Goal: Information Seeking & Learning: Learn about a topic

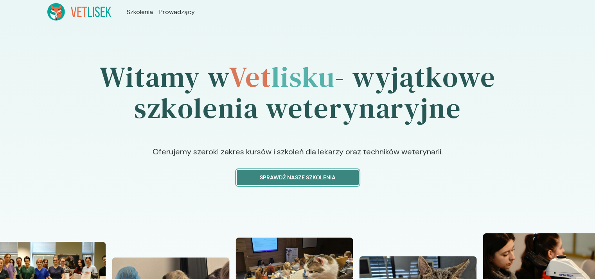
click at [272, 178] on p "Sprawdź nasze szkolenia" at bounding box center [297, 178] width 109 height 8
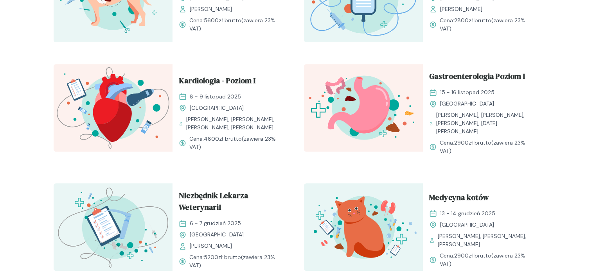
scroll to position [704, 0]
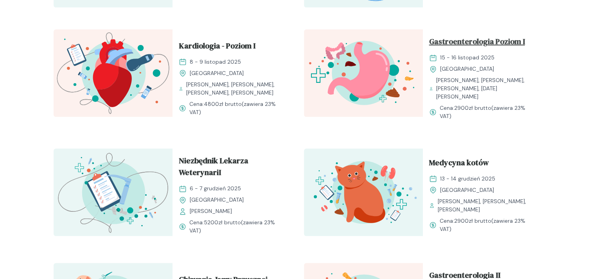
click at [466, 45] on span "Gastroenterologia Poziom I" at bounding box center [477, 43] width 96 height 15
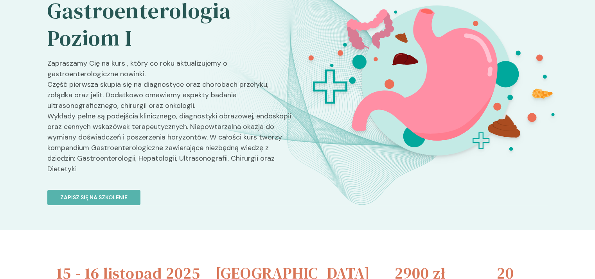
scroll to position [39, 0]
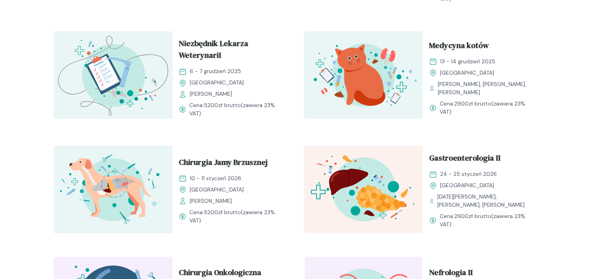
scroll to position [860, 0]
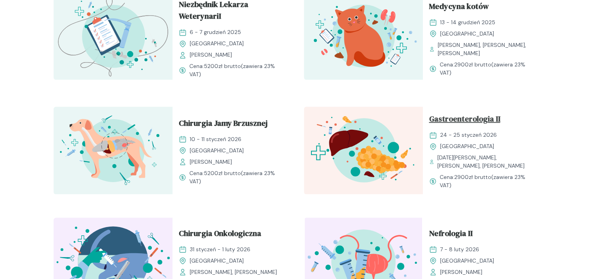
click at [459, 113] on span "Gastroenterologia II" at bounding box center [464, 120] width 71 height 15
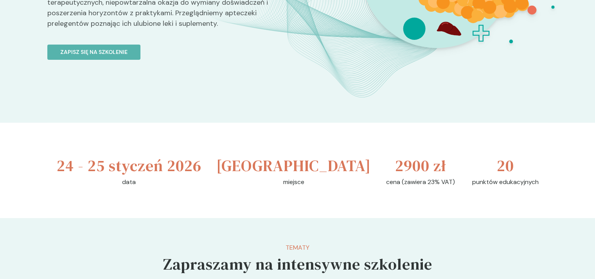
scroll to position [195, 0]
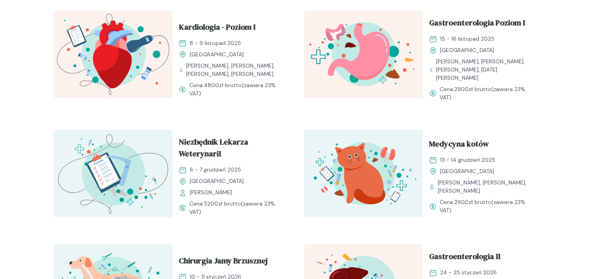
scroll to position [704, 0]
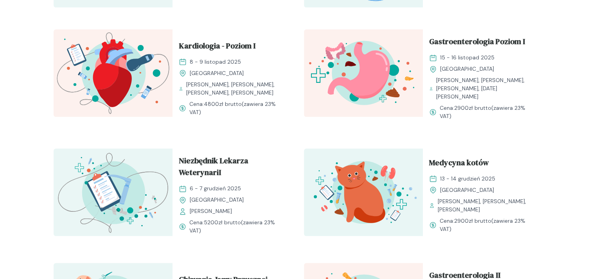
click at [376, 66] on img at bounding box center [363, 73] width 119 height 88
click at [446, 40] on span "Gastroenterologia Poziom I" at bounding box center [477, 43] width 96 height 15
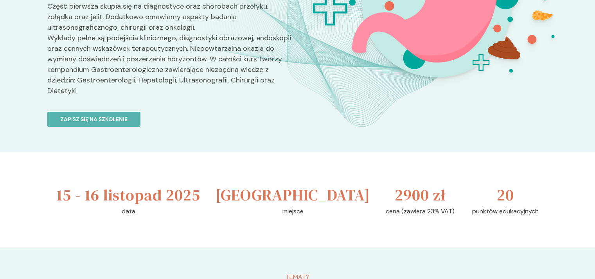
scroll to position [235, 0]
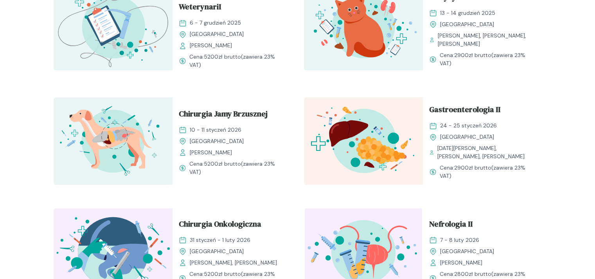
scroll to position [850, 0]
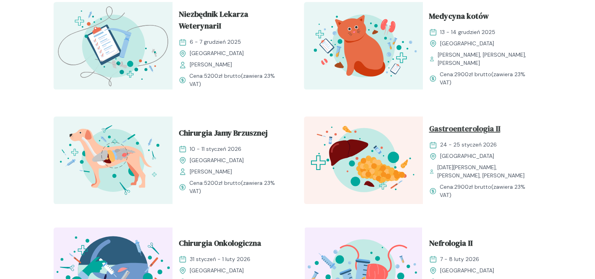
click at [438, 123] on span "Gastroenterologia II" at bounding box center [464, 130] width 71 height 15
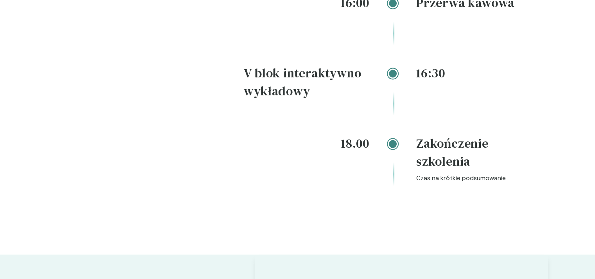
scroll to position [1642, 0]
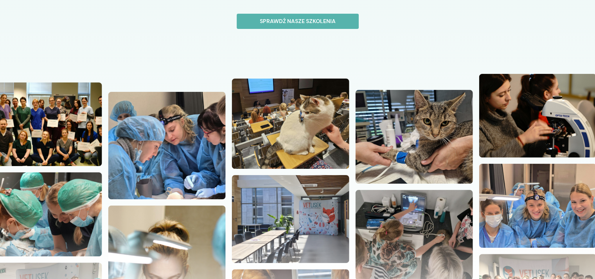
scroll to position [78, 0]
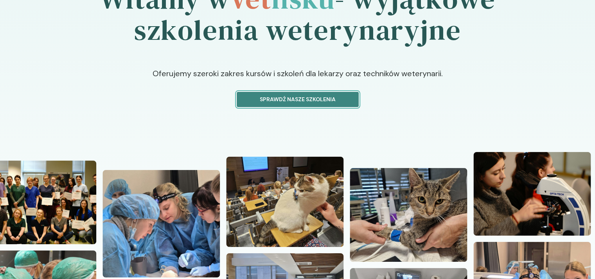
click at [281, 97] on p "Sprawdź nasze szkolenia" at bounding box center [297, 99] width 109 height 8
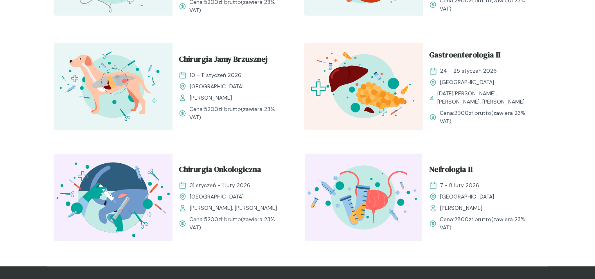
scroll to position [938, 0]
